Goal: Find specific page/section

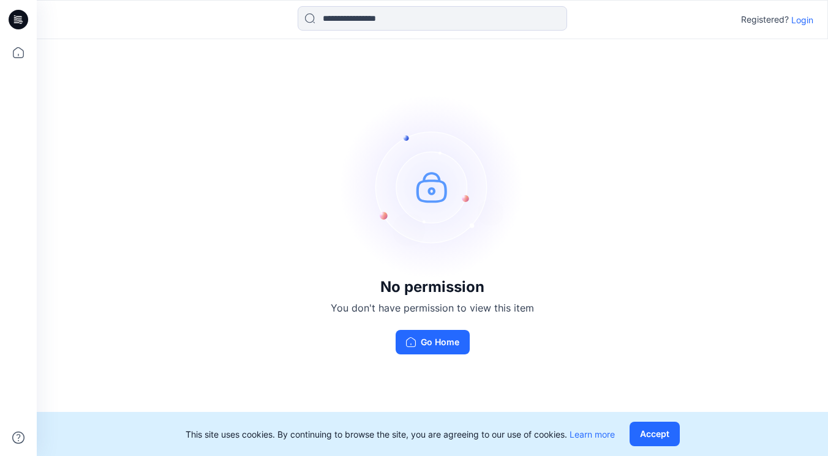
click at [802, 22] on p "Login" at bounding box center [802, 19] width 22 height 13
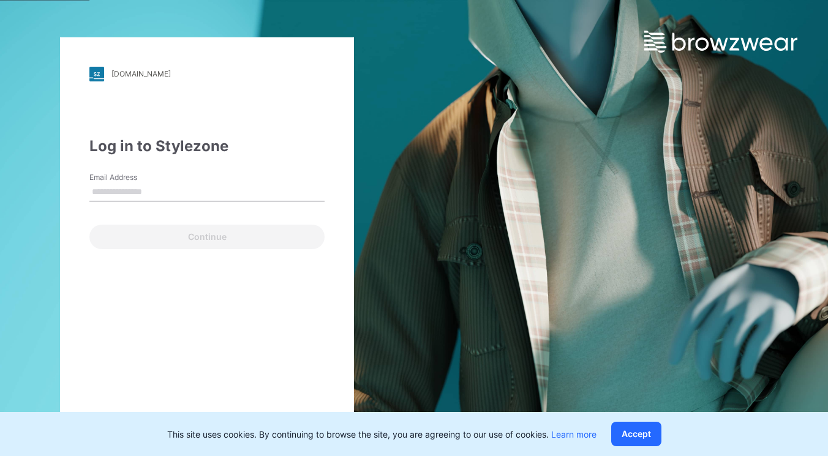
type input "**********"
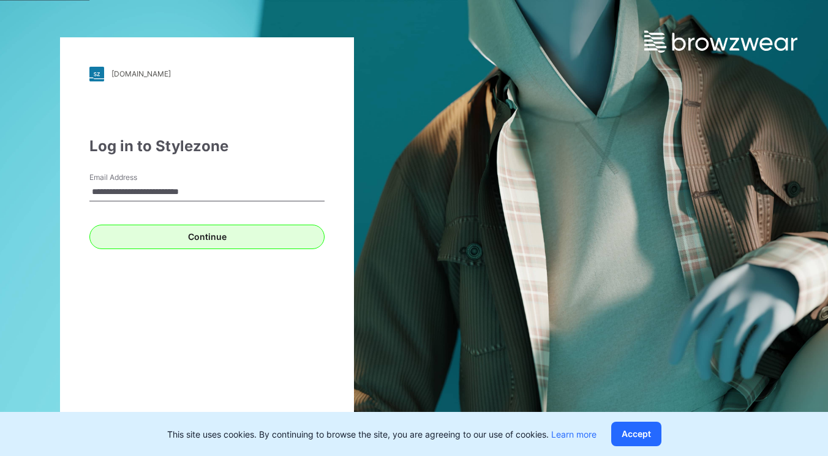
click at [208, 230] on button "Continue" at bounding box center [206, 237] width 235 height 24
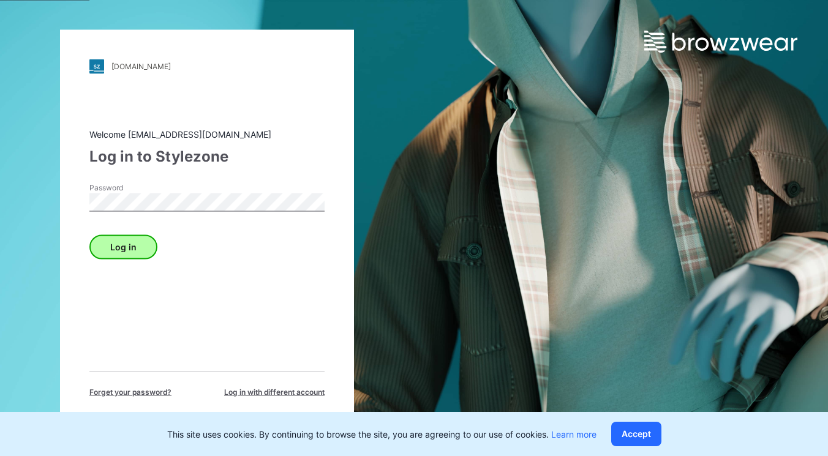
click at [133, 246] on button "Log in" at bounding box center [123, 247] width 68 height 24
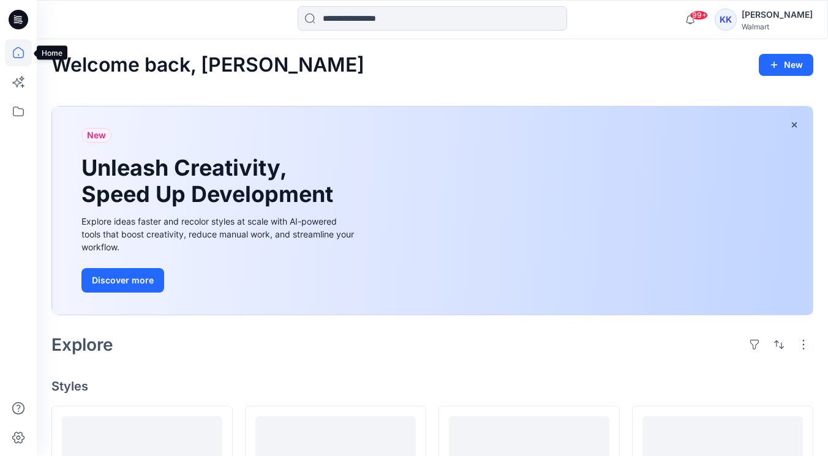
click at [17, 54] on icon at bounding box center [18, 52] width 27 height 27
click at [14, 117] on icon at bounding box center [18, 111] width 27 height 27
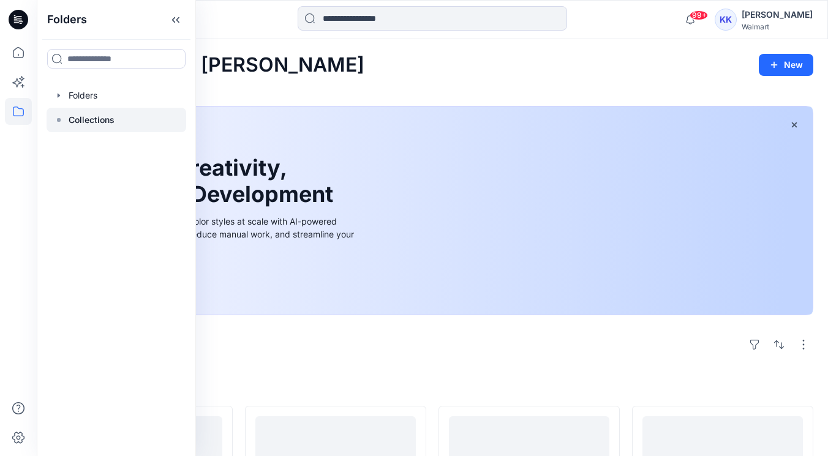
click at [84, 116] on p "Collections" at bounding box center [92, 120] width 46 height 15
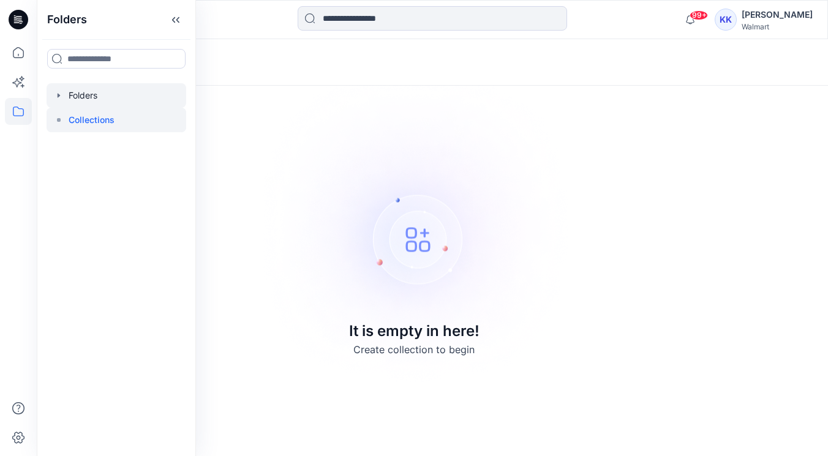
click at [76, 97] on div at bounding box center [117, 95] width 140 height 24
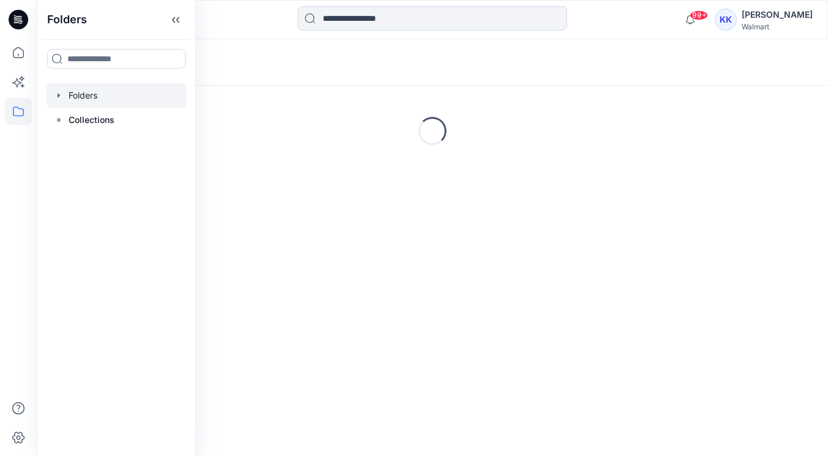
click at [340, 330] on div "Folders Loading..." at bounding box center [432, 247] width 791 height 417
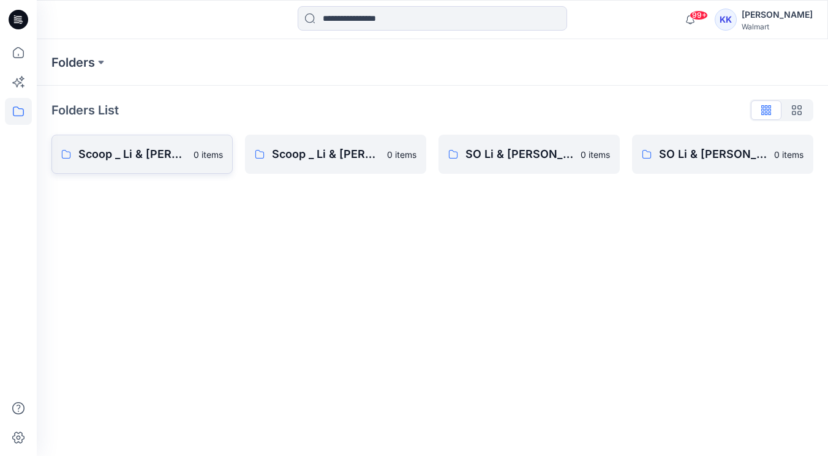
click at [192, 160] on link "Scoop _ Li & Fung Missy Knit & Woven Tops Dress Bottoms Outerwear 0 items" at bounding box center [141, 154] width 181 height 39
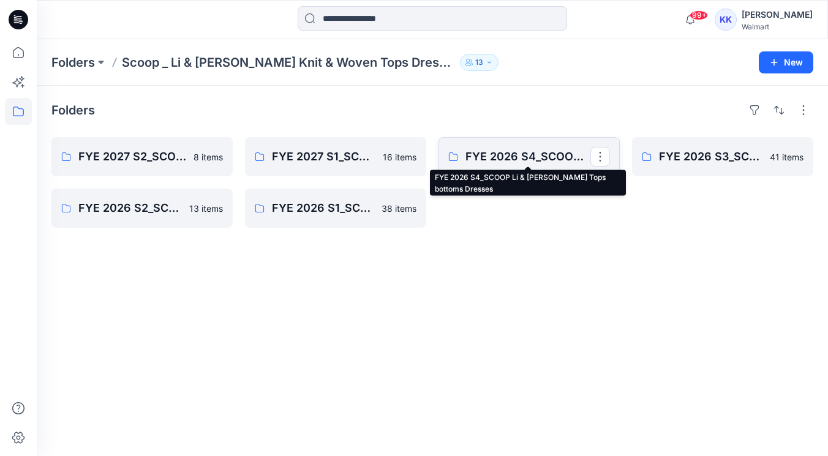
click at [523, 152] on p "FYE 2026 S4_SCOOP Li & [PERSON_NAME] Tops bottoms Dresses" at bounding box center [527, 156] width 125 height 17
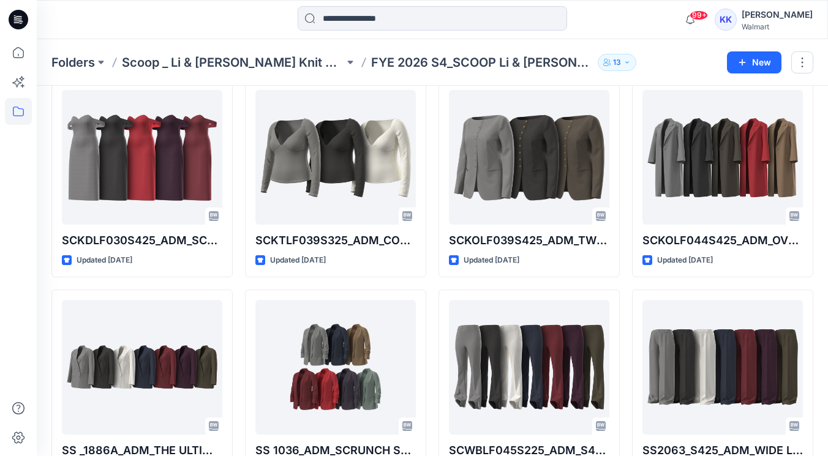
scroll to position [897, 0]
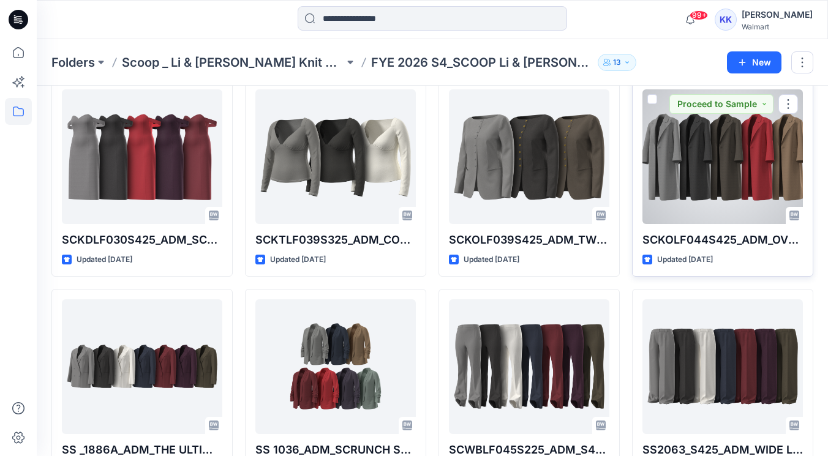
click at [697, 178] on div at bounding box center [722, 156] width 160 height 135
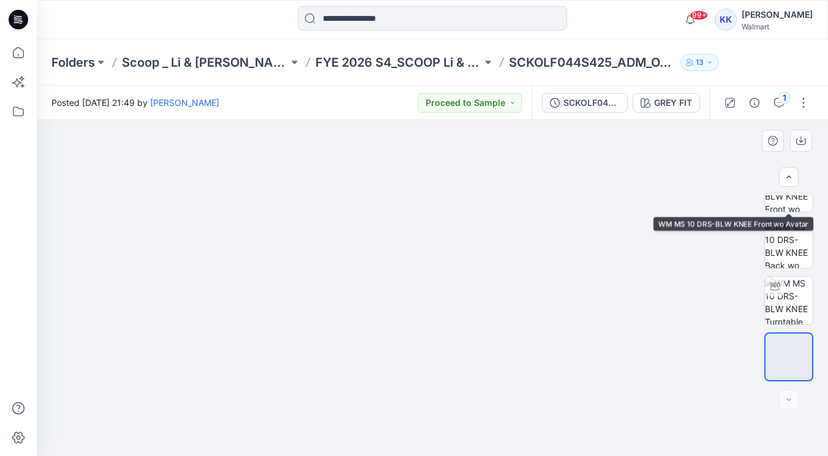
scroll to position [145, 0]
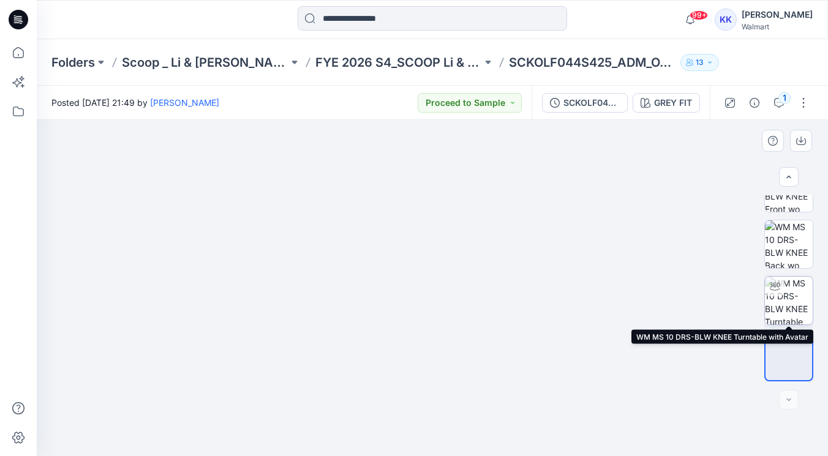
click at [788, 315] on img at bounding box center [789, 301] width 48 height 48
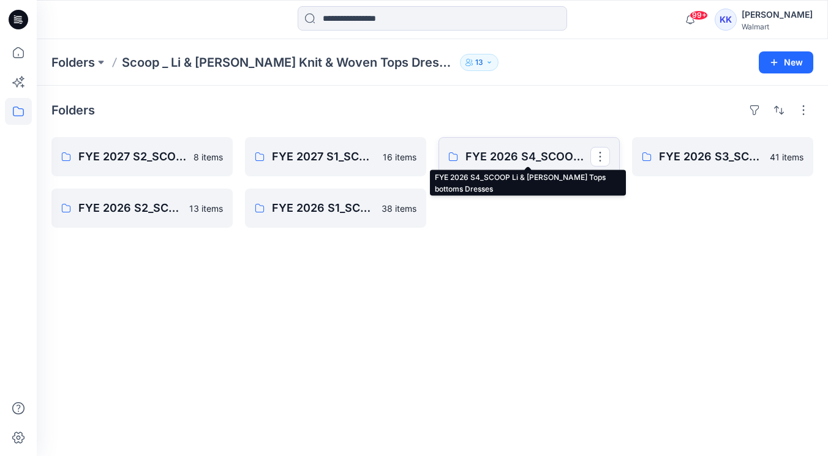
click at [490, 151] on p "FYE 2026 S4_SCOOP Li & [PERSON_NAME] Tops bottoms Dresses" at bounding box center [527, 156] width 125 height 17
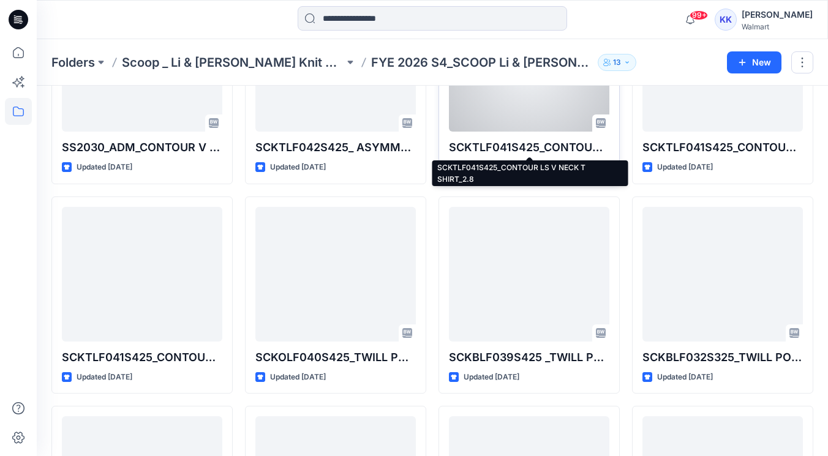
scroll to position [172, 0]
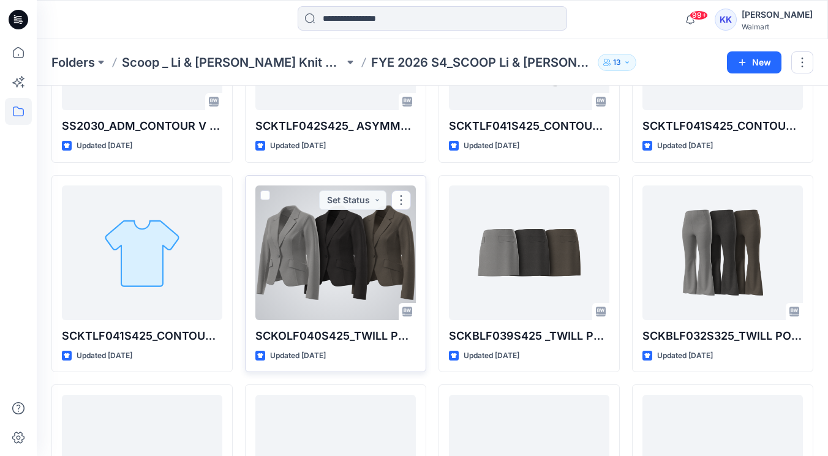
click at [370, 265] on div at bounding box center [335, 253] width 160 height 135
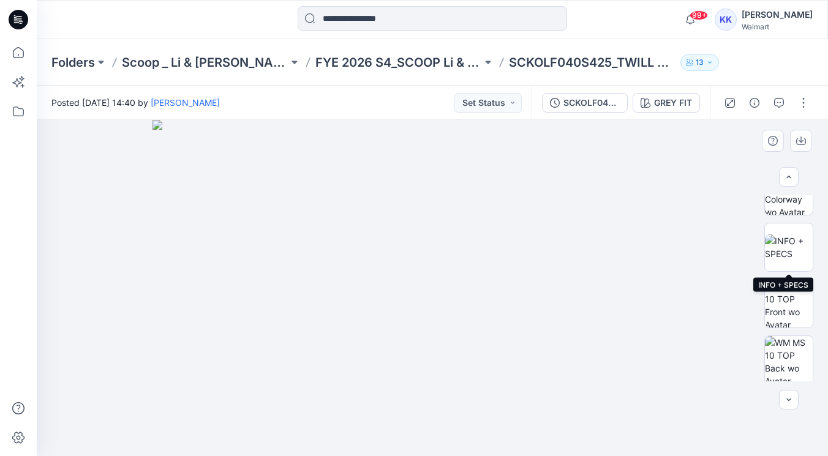
scroll to position [30, 0]
click at [803, 307] on img at bounding box center [789, 303] width 48 height 48
